Goal: Transaction & Acquisition: Book appointment/travel/reservation

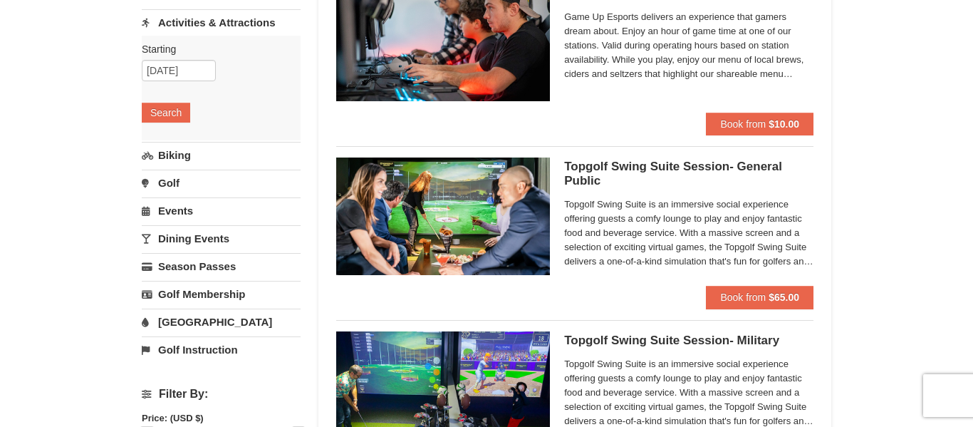
scroll to position [171, 0]
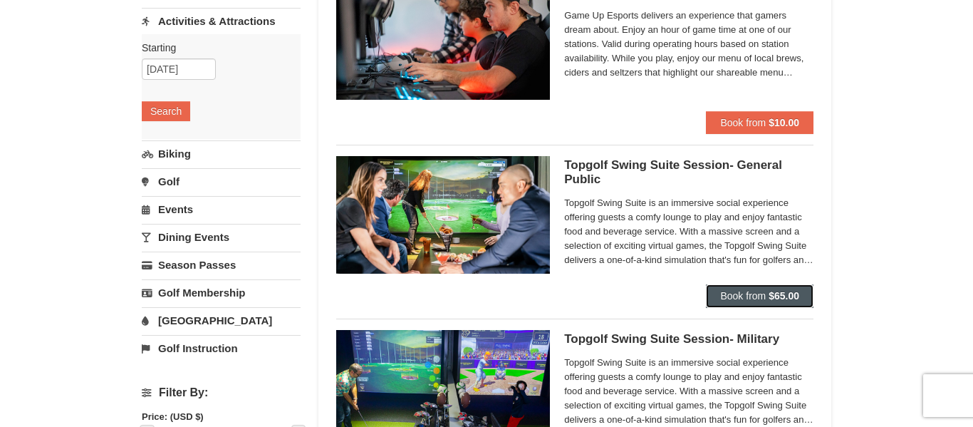
click at [741, 295] on span "Book from" at bounding box center [743, 295] width 46 height 11
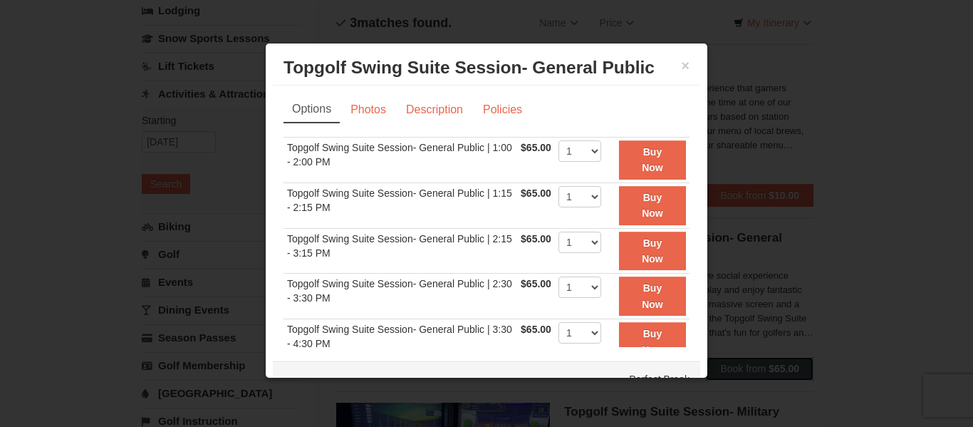
scroll to position [0, 0]
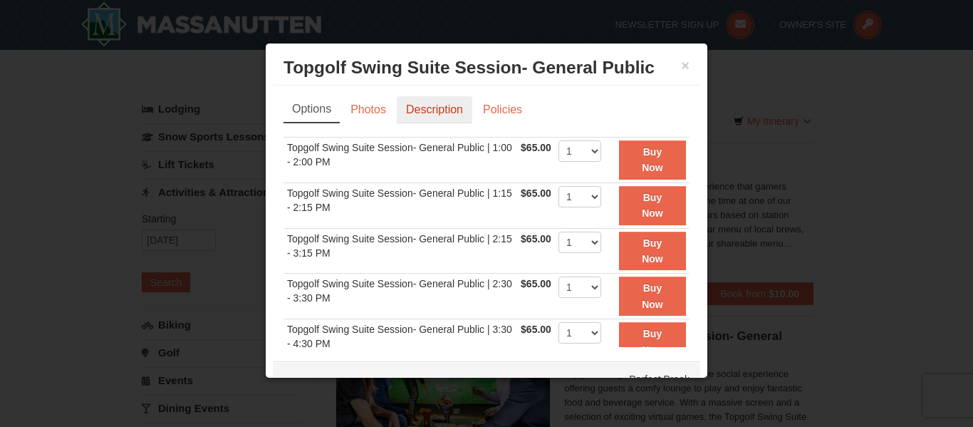
click at [435, 115] on link "Description" at bounding box center [435, 109] width 76 height 27
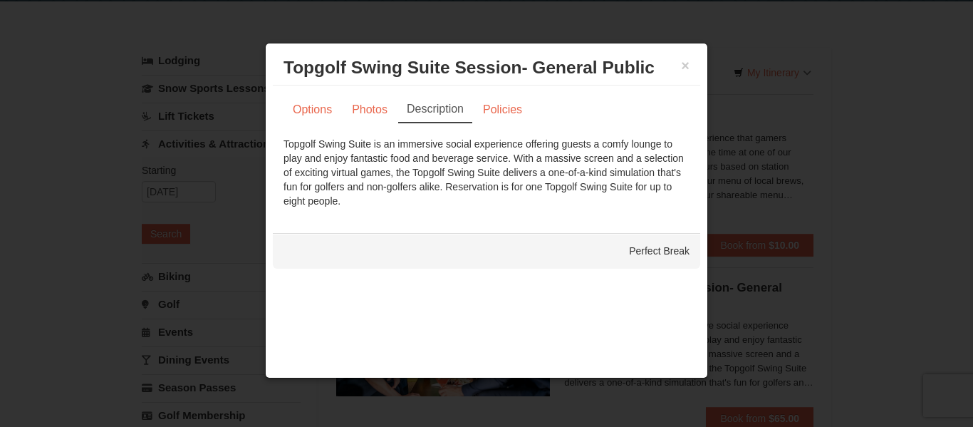
scroll to position [15, 0]
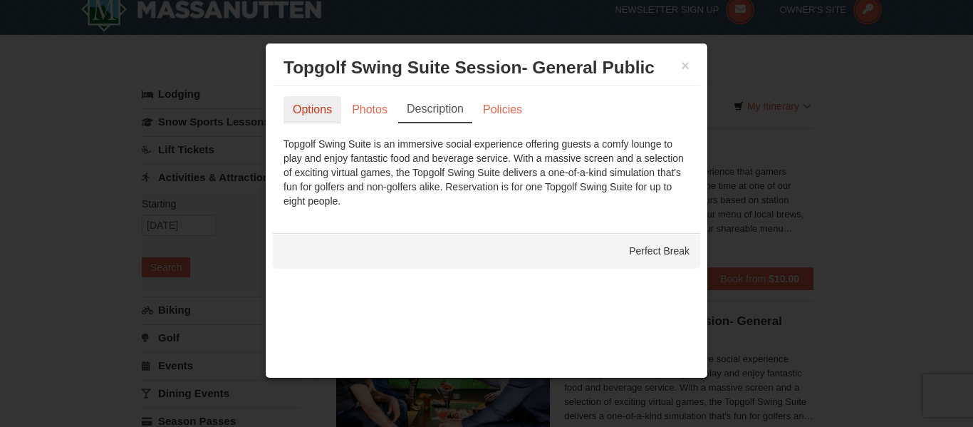
click at [317, 118] on link "Options" at bounding box center [313, 109] width 58 height 27
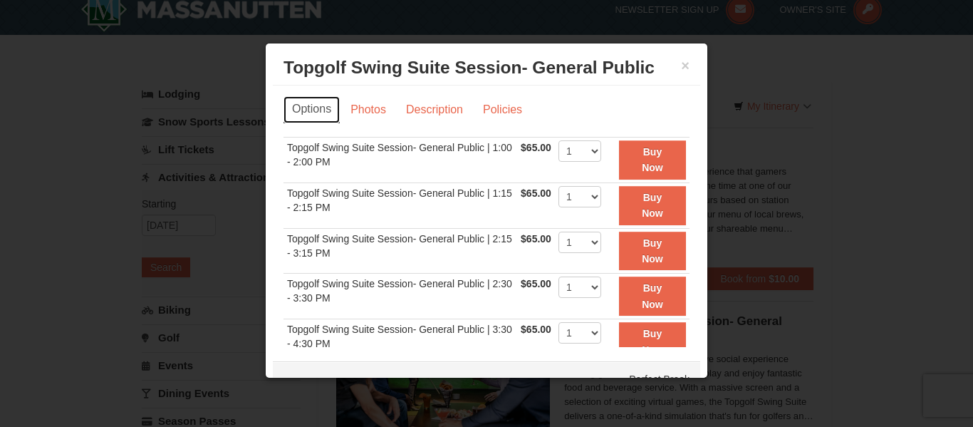
scroll to position [0, 0]
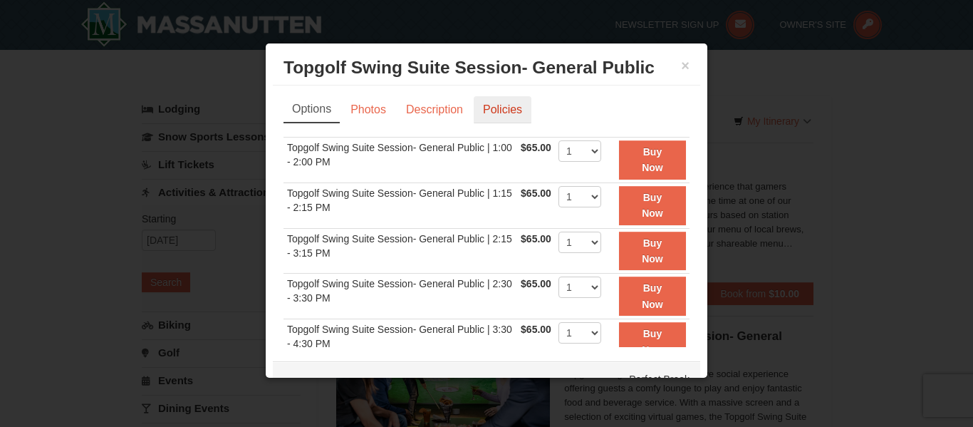
click at [512, 105] on link "Policies" at bounding box center [503, 109] width 58 height 27
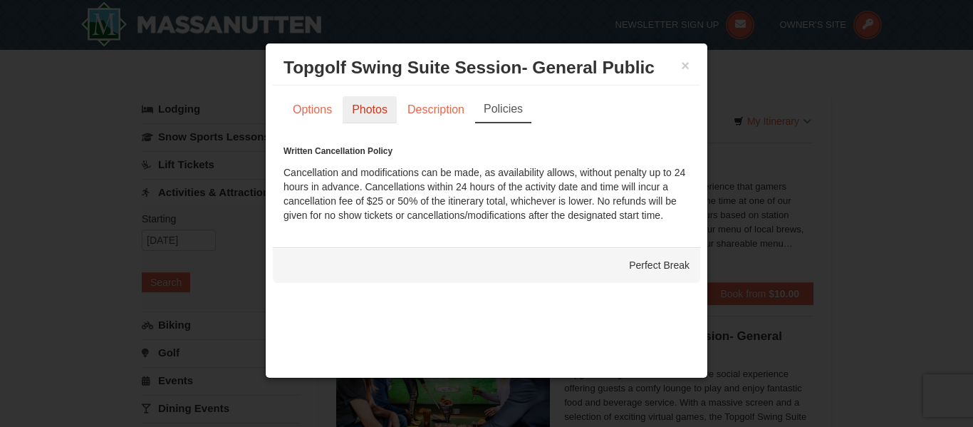
click at [369, 113] on link "Photos" at bounding box center [370, 109] width 54 height 27
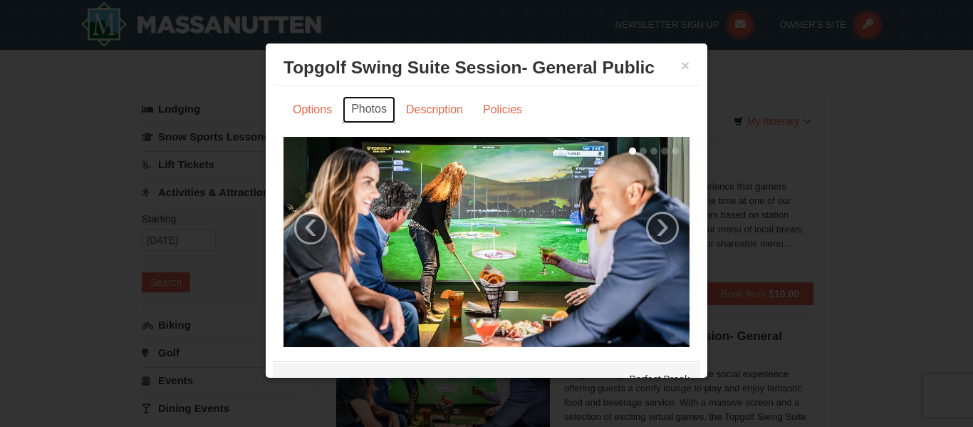
scroll to position [37, 0]
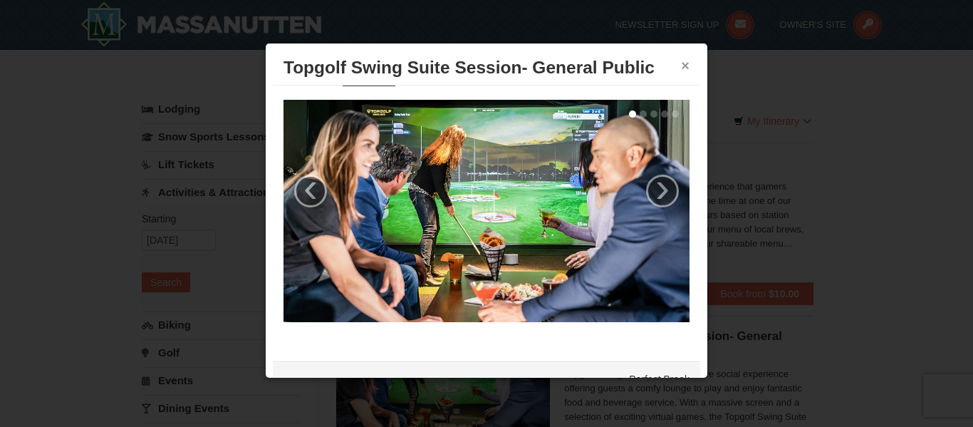
click at [687, 63] on button "×" at bounding box center [685, 65] width 9 height 14
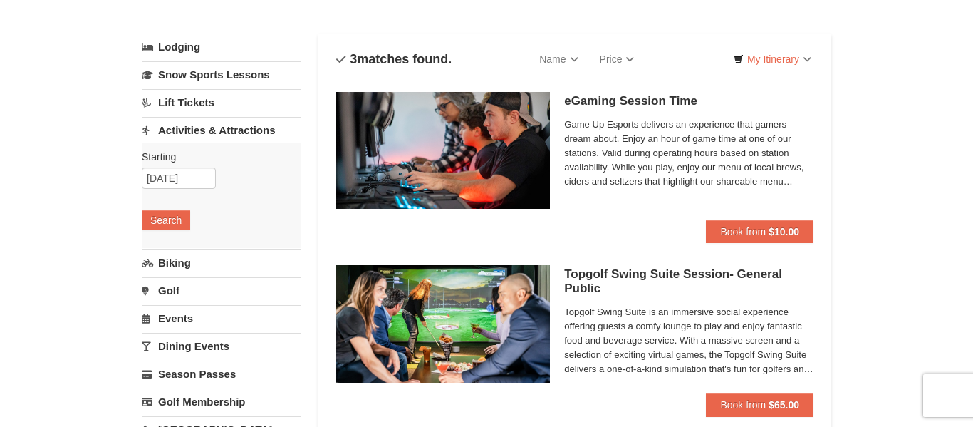
scroll to position [63, 0]
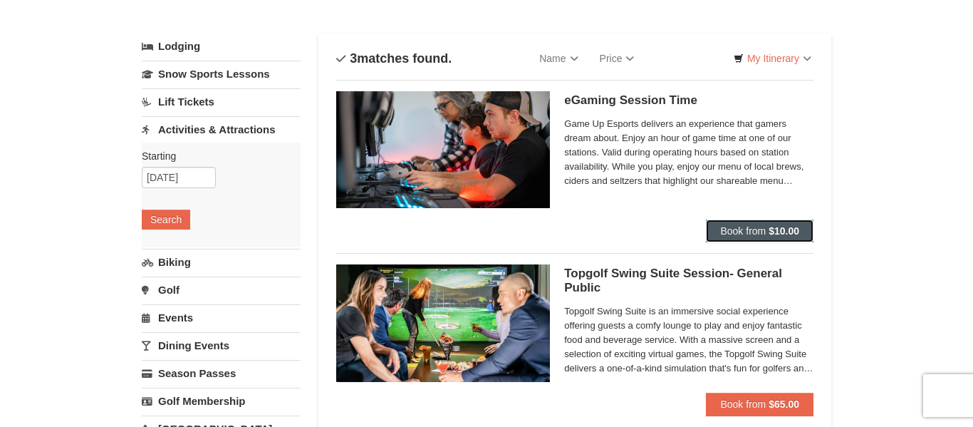
click at [749, 227] on span "Book from" at bounding box center [743, 230] width 46 height 11
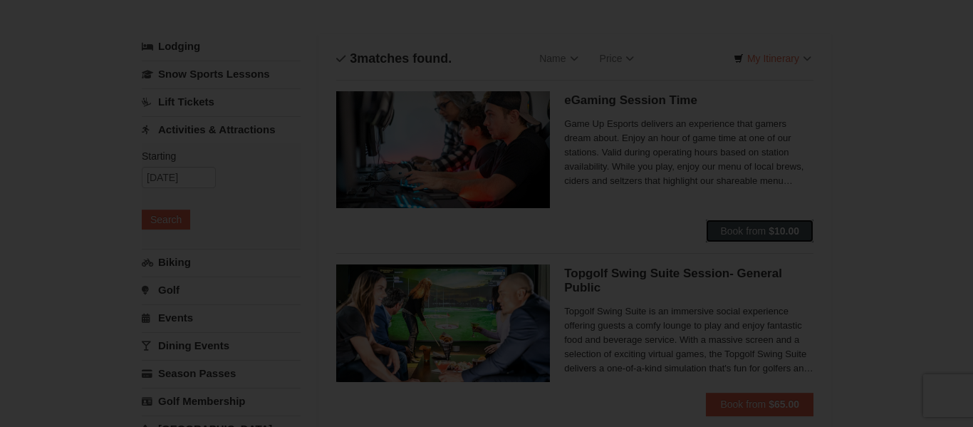
scroll to position [0, 0]
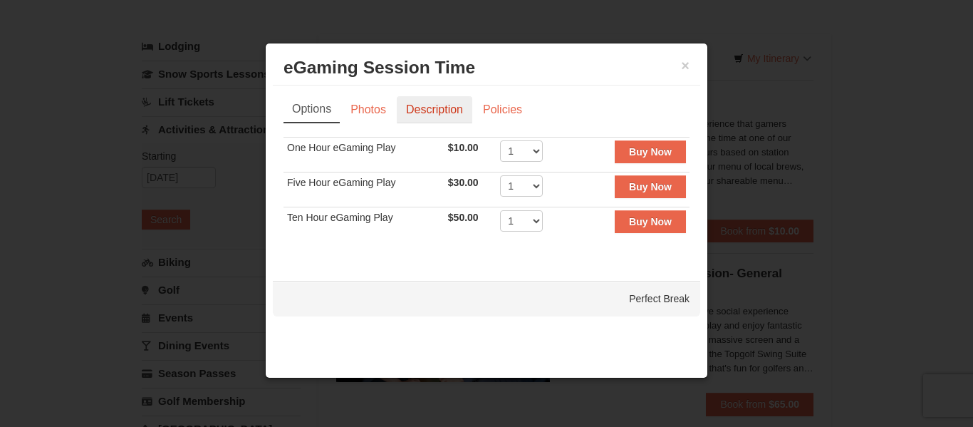
click at [438, 115] on link "Description" at bounding box center [435, 109] width 76 height 27
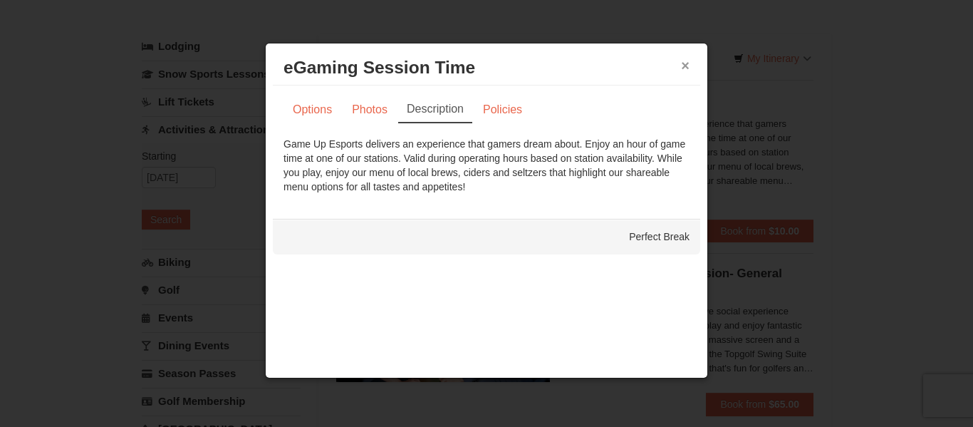
click at [685, 63] on button "×" at bounding box center [685, 65] width 9 height 14
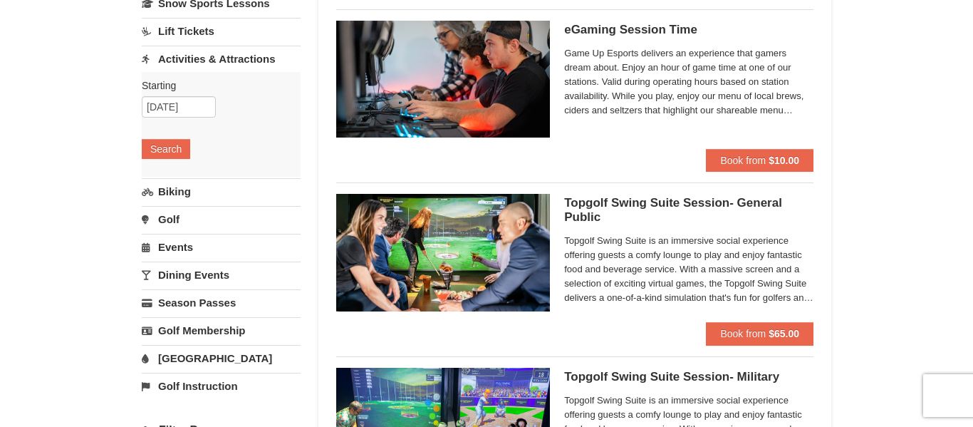
scroll to position [132, 0]
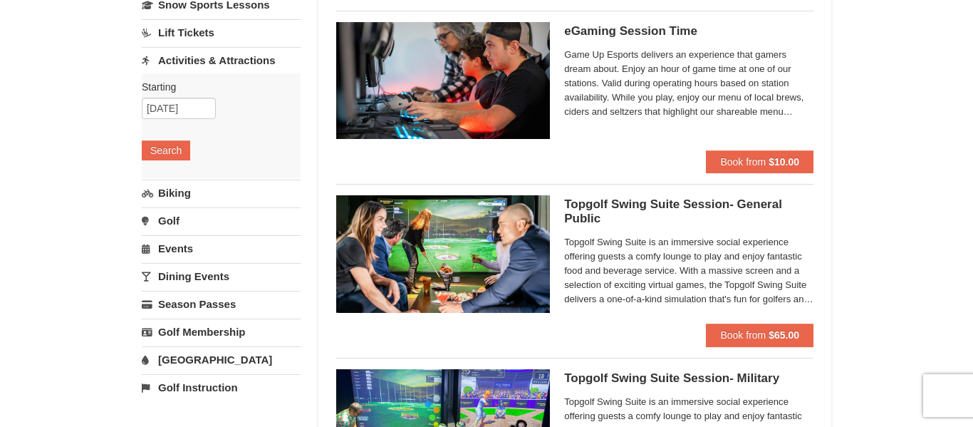
click at [180, 194] on link "Biking" at bounding box center [221, 193] width 159 height 26
click at [161, 176] on button "Search" at bounding box center [166, 178] width 48 height 20
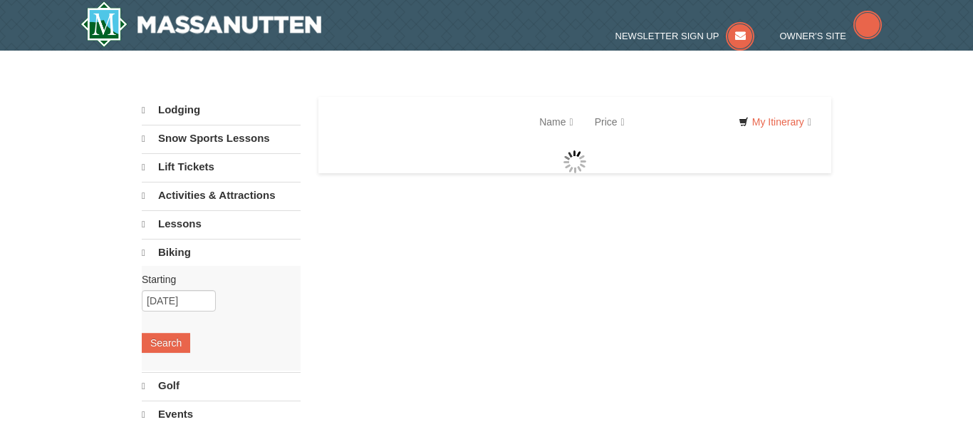
select select "10"
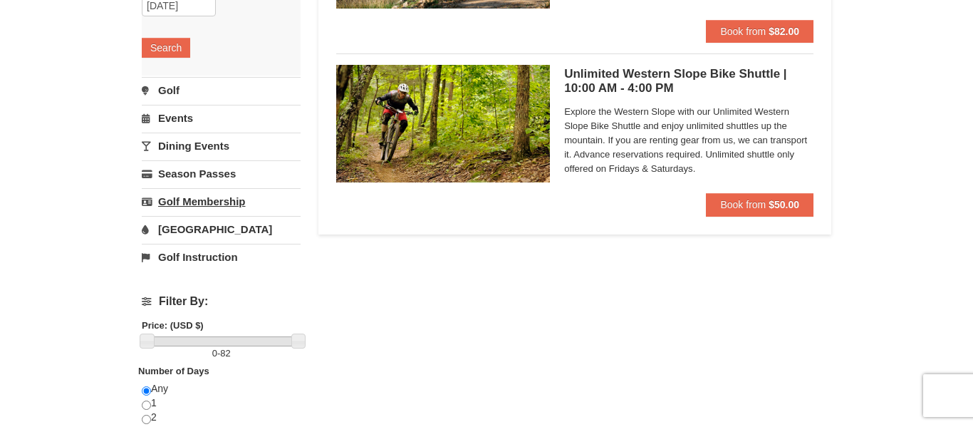
scroll to position [239, 0]
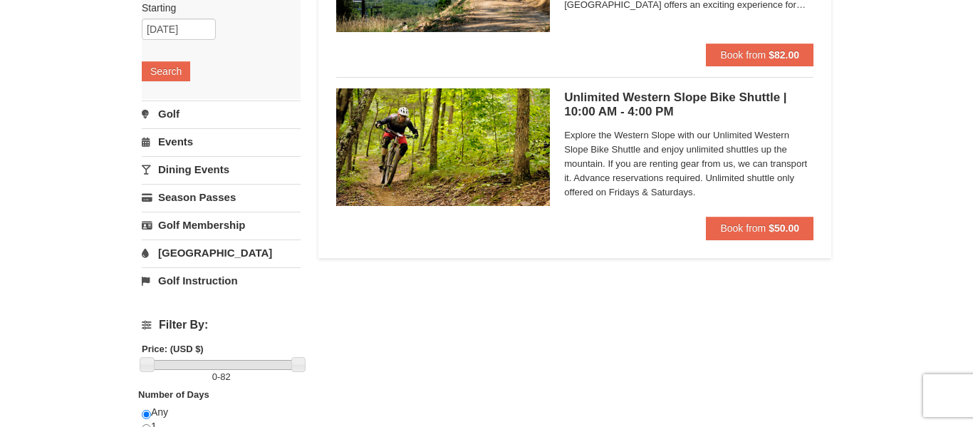
click at [170, 112] on link "Golf" at bounding box center [221, 113] width 159 height 26
click at [180, 99] on button "Search" at bounding box center [166, 99] width 48 height 20
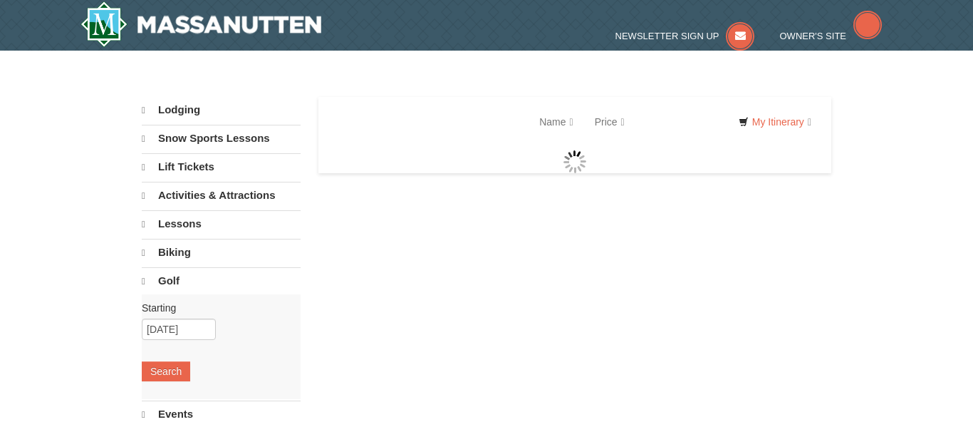
select select "10"
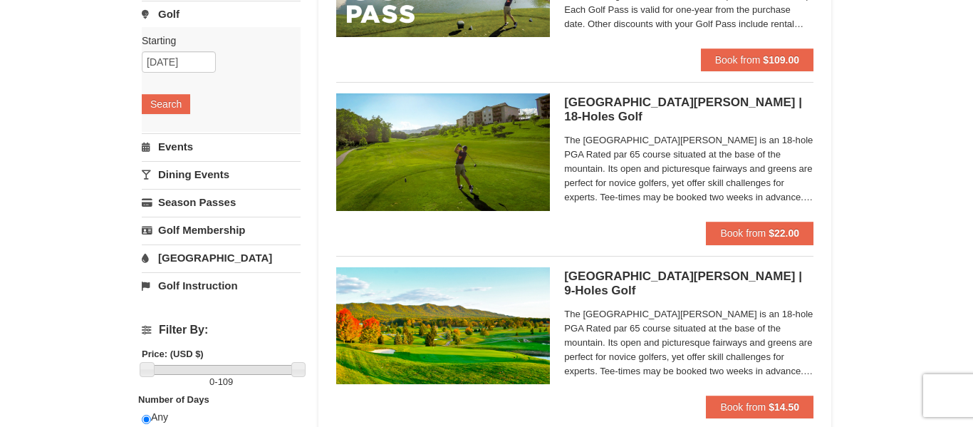
scroll to position [234, 0]
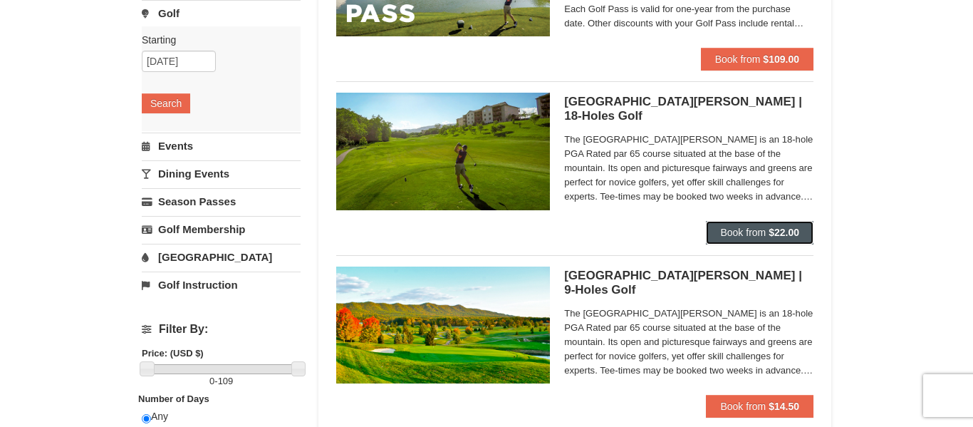
click at [737, 227] on span "Book from" at bounding box center [743, 232] width 46 height 11
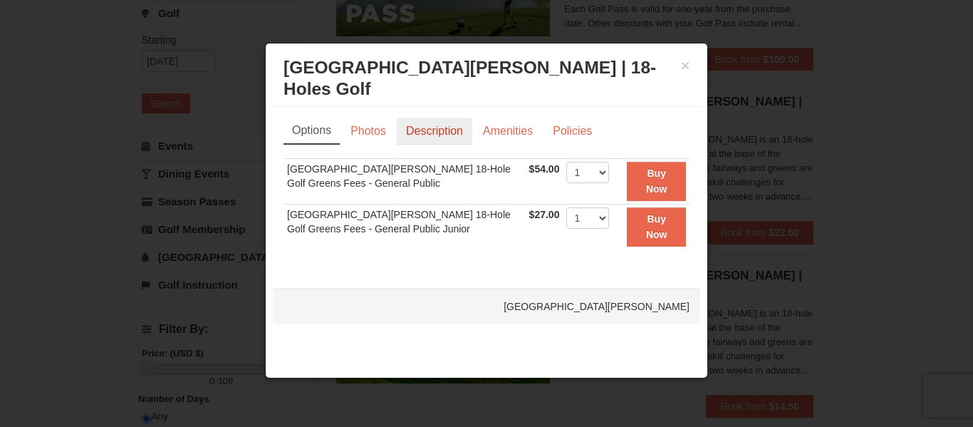
click at [431, 131] on link "Description" at bounding box center [435, 131] width 76 height 27
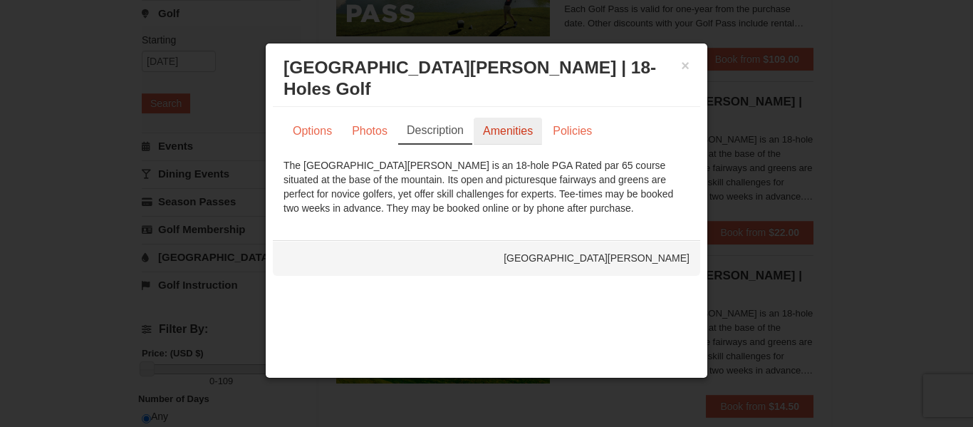
click at [506, 135] on link "Amenities" at bounding box center [508, 131] width 68 height 27
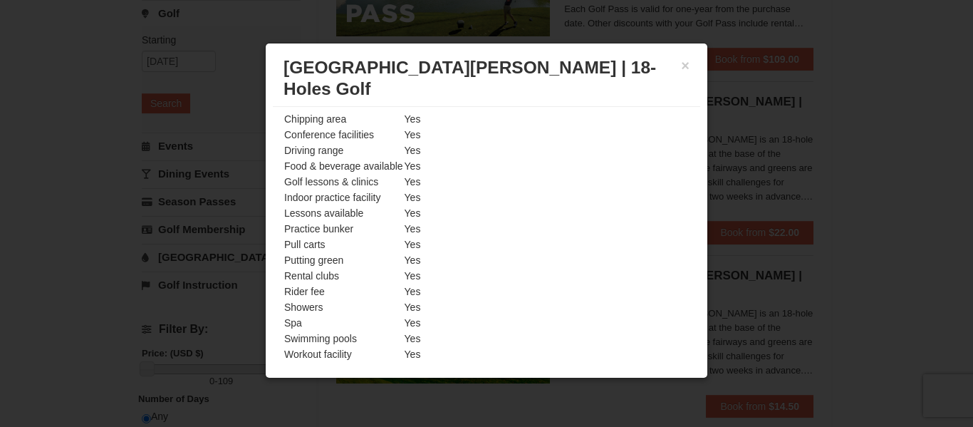
scroll to position [160, 0]
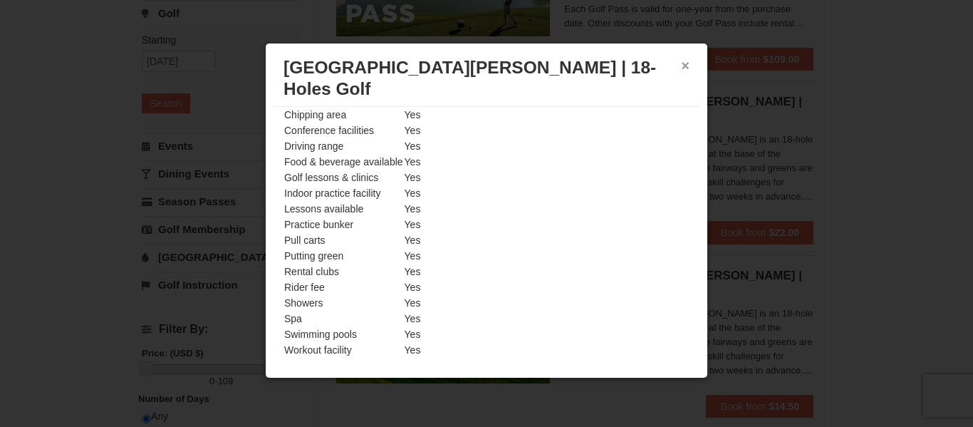
click at [682, 66] on button "×" at bounding box center [685, 65] width 9 height 14
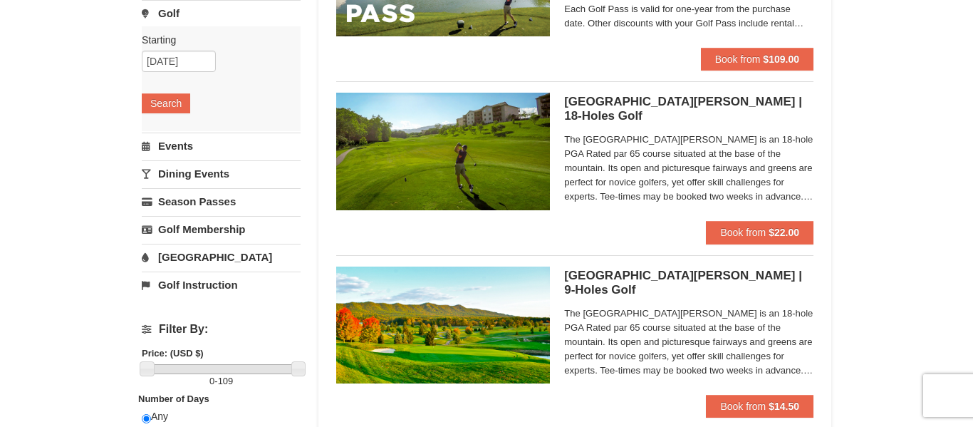
click at [194, 251] on link "[GEOGRAPHIC_DATA]" at bounding box center [221, 257] width 159 height 26
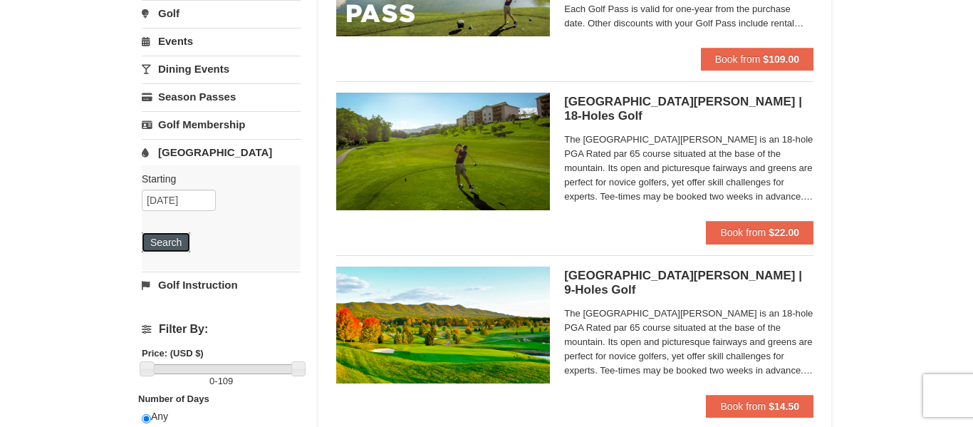
click at [159, 241] on button "Search" at bounding box center [166, 242] width 48 height 20
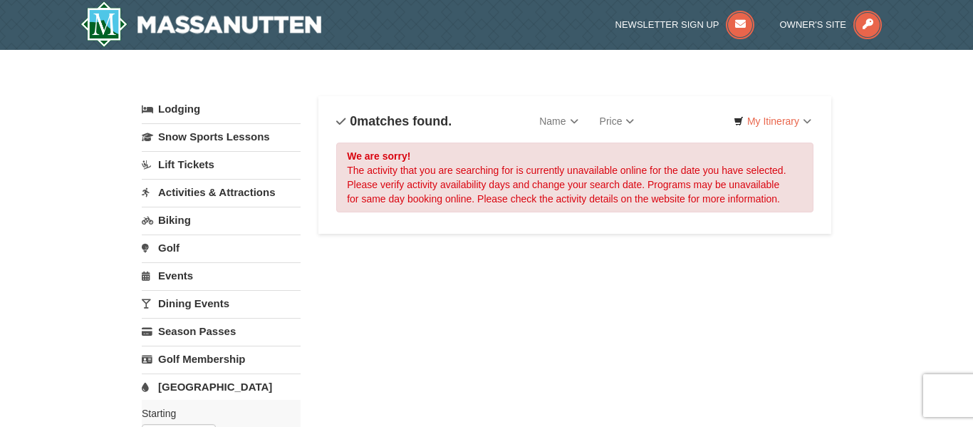
click at [215, 190] on link "Activities & Attractions" at bounding box center [221, 192] width 159 height 26
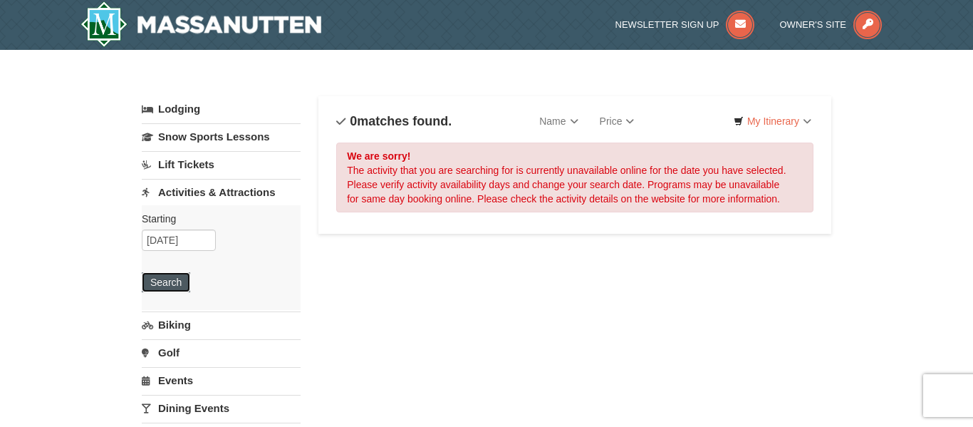
click at [162, 287] on button "Search" at bounding box center [166, 282] width 48 height 20
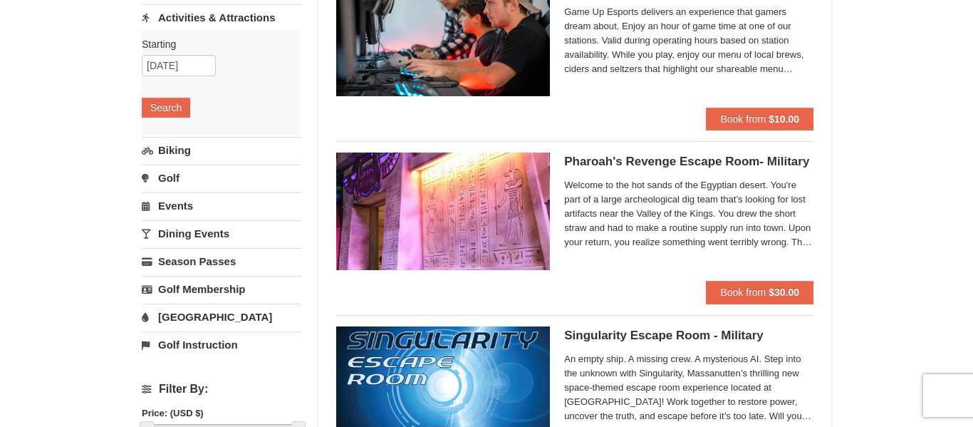
scroll to position [177, 0]
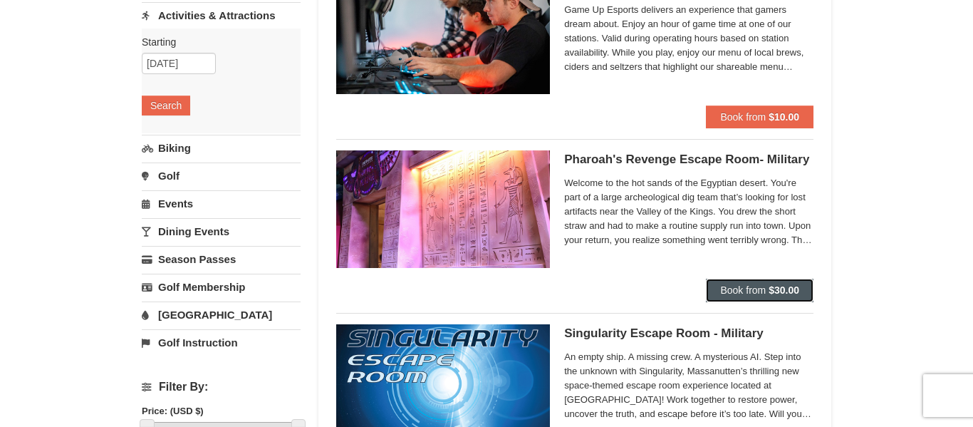
click at [737, 289] on span "Book from" at bounding box center [743, 289] width 46 height 11
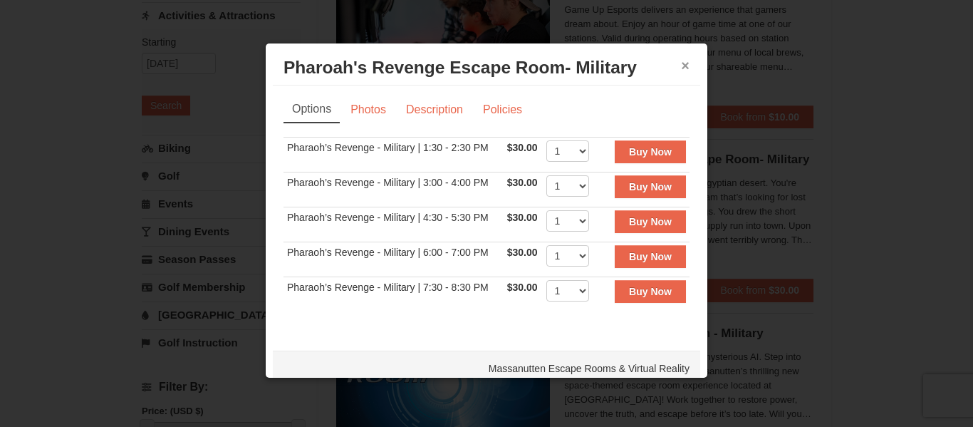
click at [683, 63] on button "×" at bounding box center [685, 65] width 9 height 14
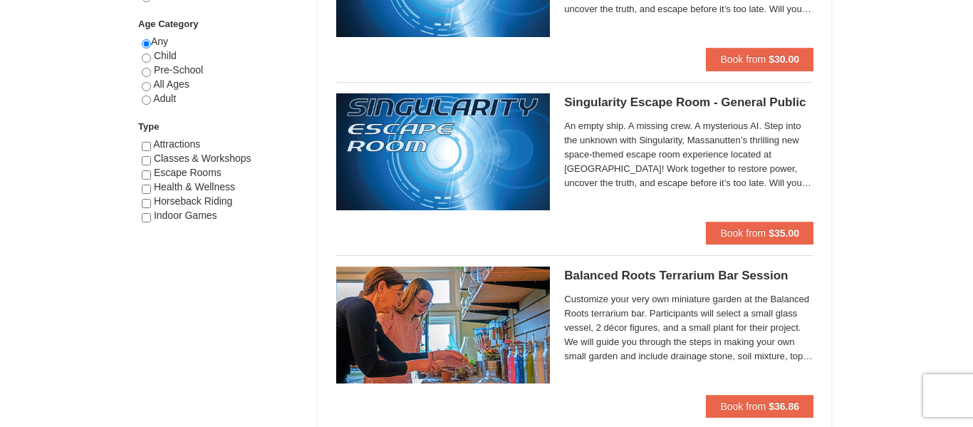
scroll to position [755, 0]
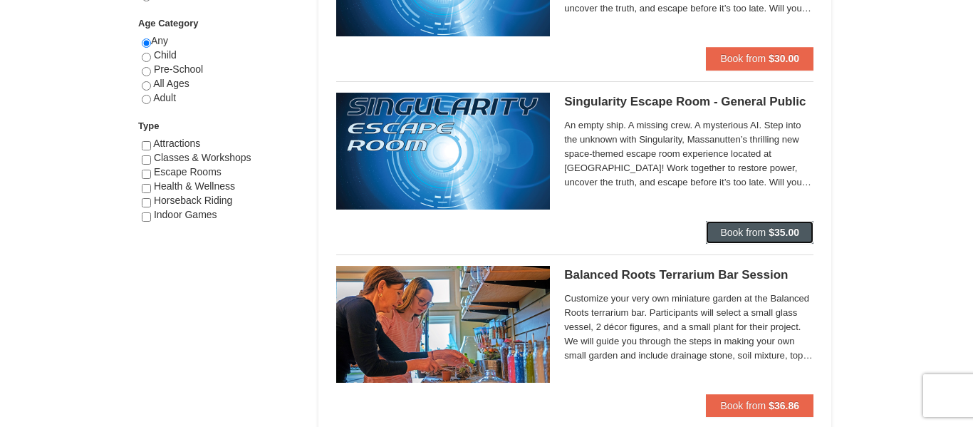
click at [748, 231] on span "Book from" at bounding box center [743, 232] width 46 height 11
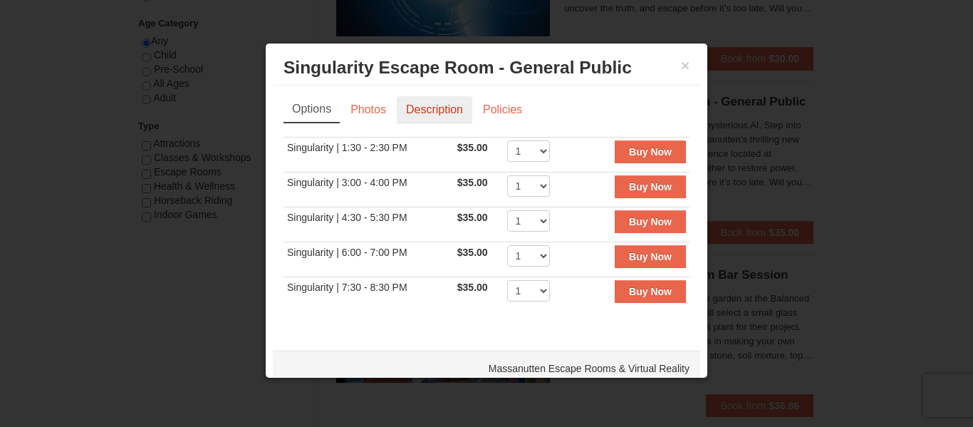
click at [437, 113] on link "Description" at bounding box center [435, 109] width 76 height 27
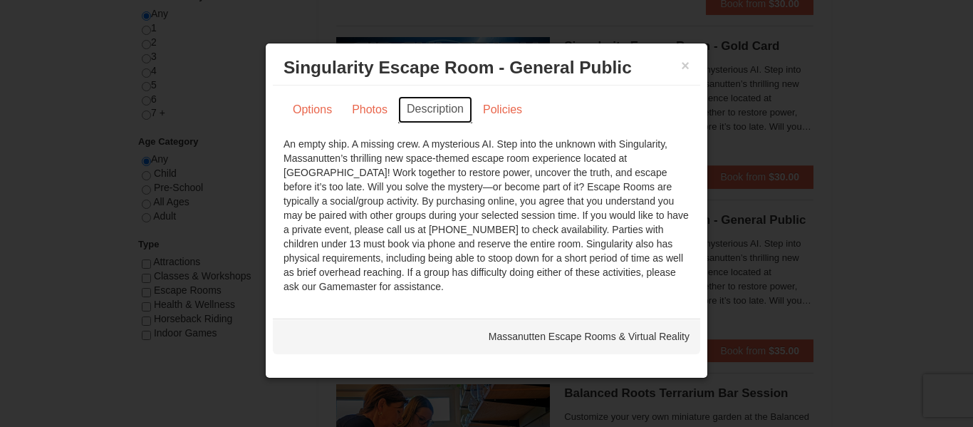
scroll to position [598, 0]
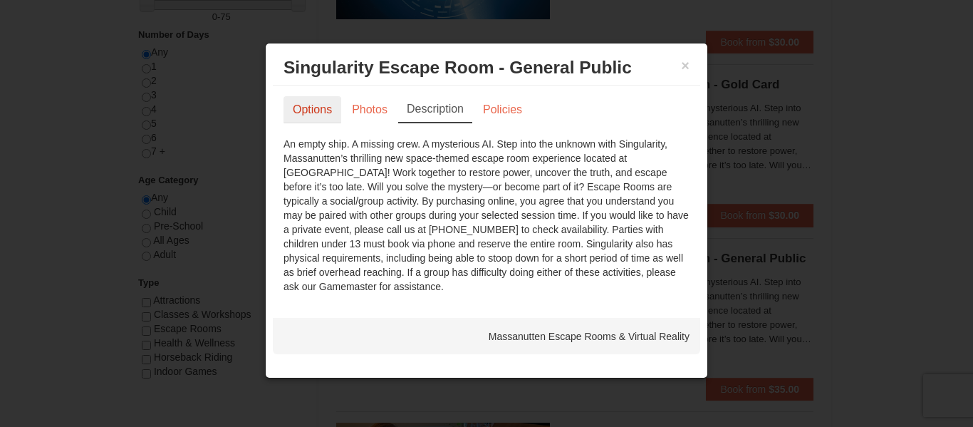
click at [323, 112] on link "Options" at bounding box center [313, 109] width 58 height 27
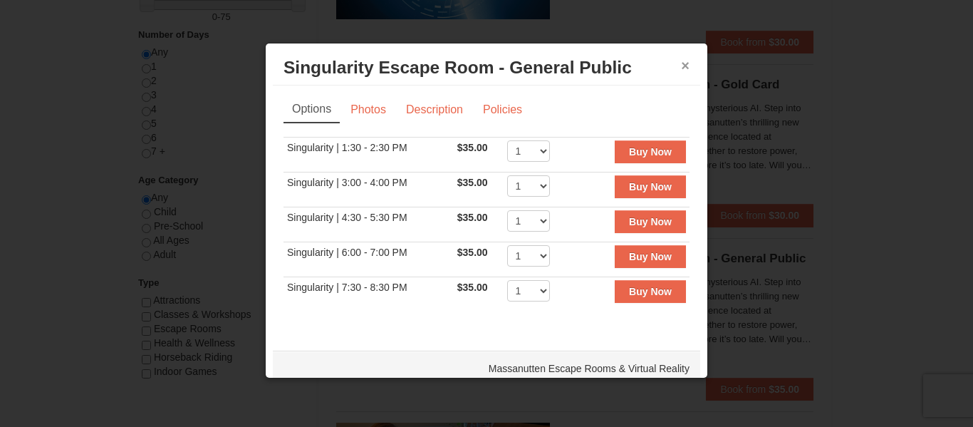
click at [686, 65] on button "×" at bounding box center [685, 65] width 9 height 14
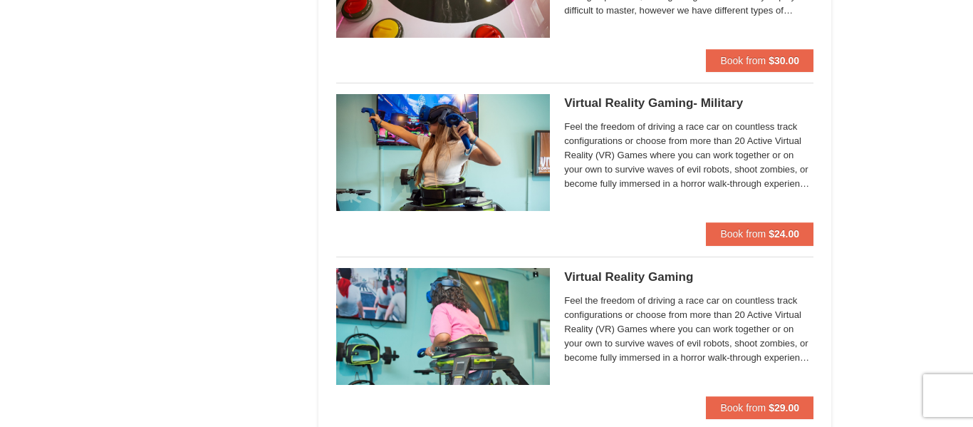
scroll to position [2668, 0]
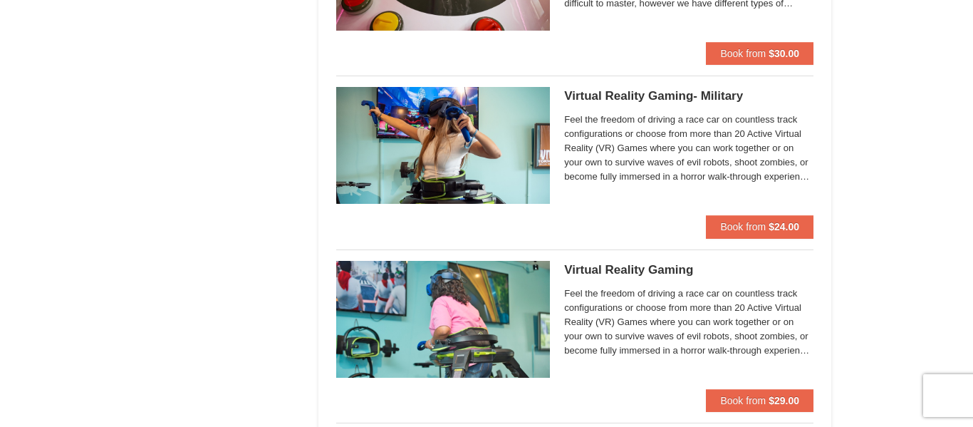
click at [624, 261] on div "Virtual Reality Gaming Massanutten Escape Rooms & Virtual Reality Feel the free…" at bounding box center [688, 325] width 249 height 128
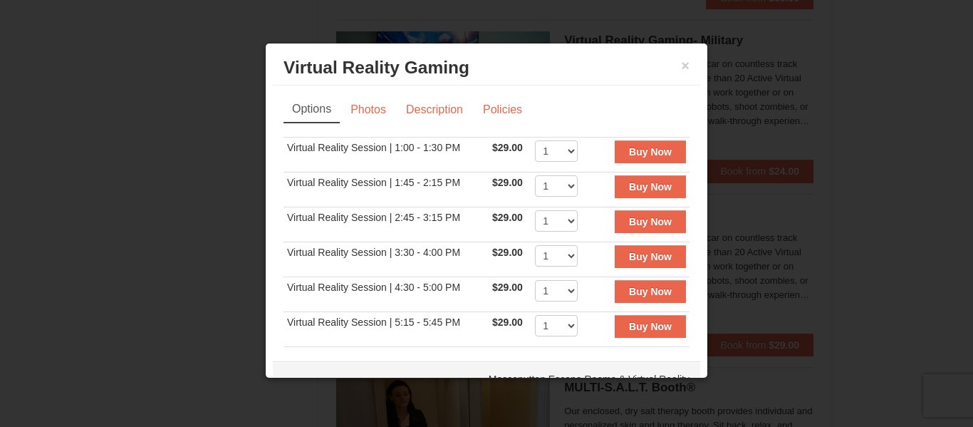
scroll to position [2788, 0]
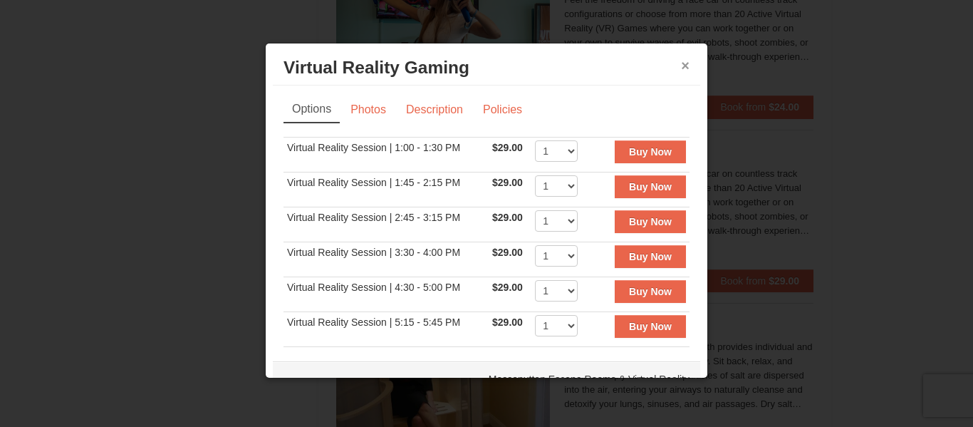
click at [686, 68] on button "×" at bounding box center [685, 65] width 9 height 14
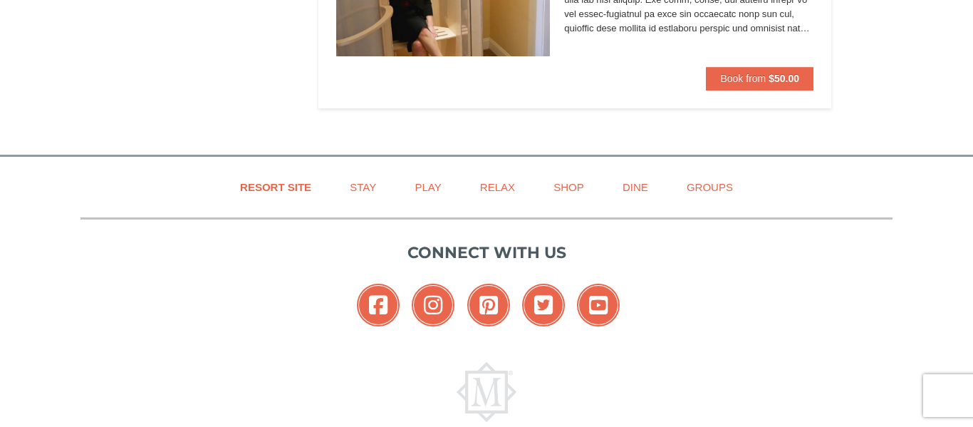
scroll to position [3338, 0]
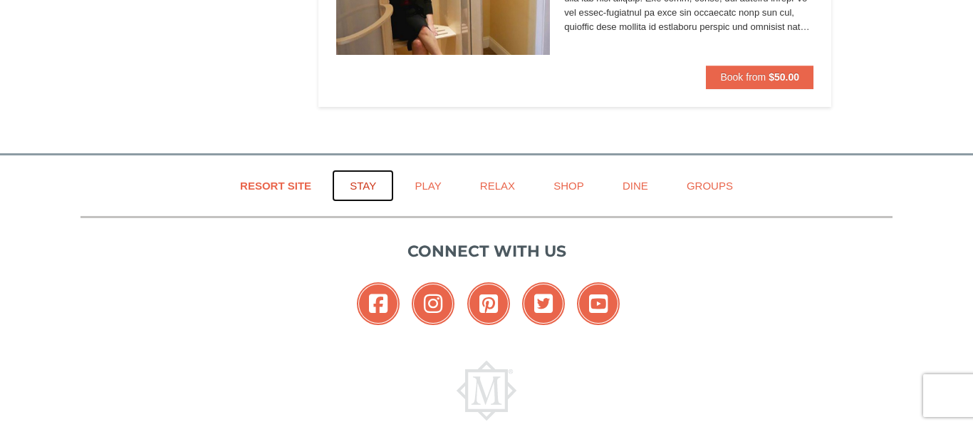
click at [368, 192] on link "Stay" at bounding box center [363, 186] width 62 height 32
